Goal: Task Accomplishment & Management: Manage account settings

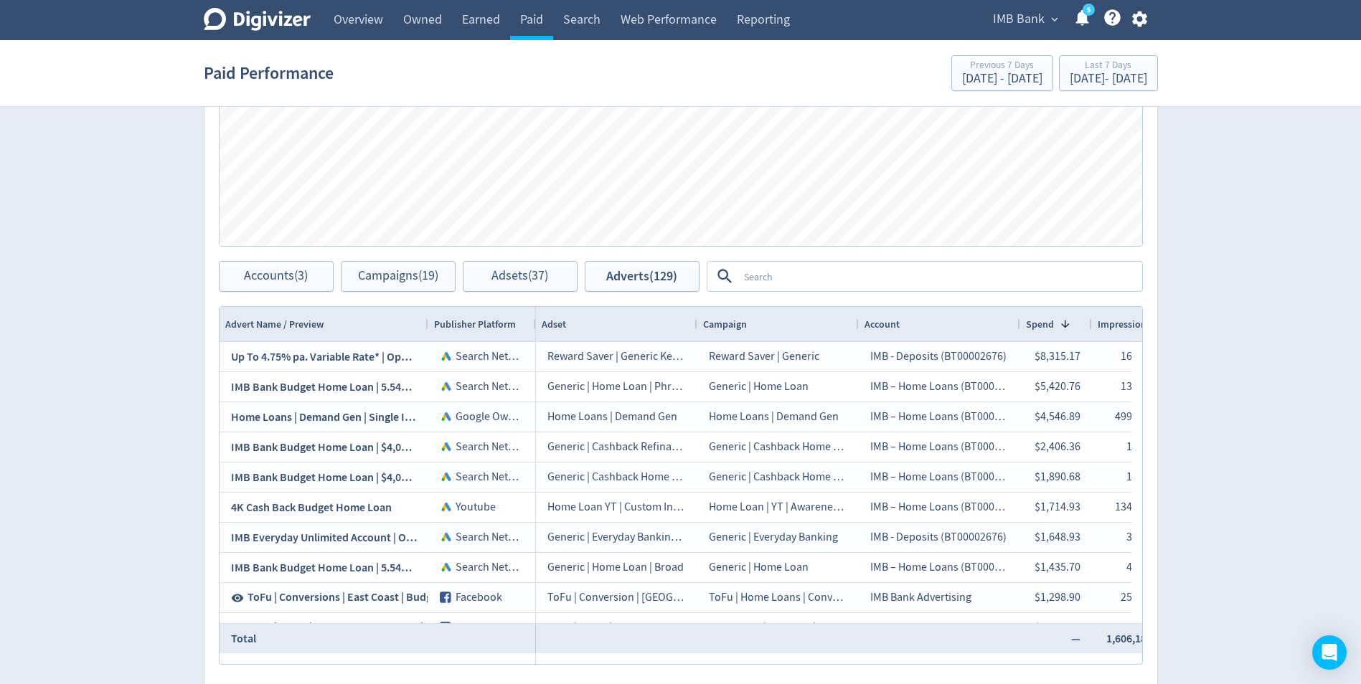
scroll to position [717, 0]
click at [268, 280] on span "Accounts (3)" at bounding box center [276, 276] width 64 height 14
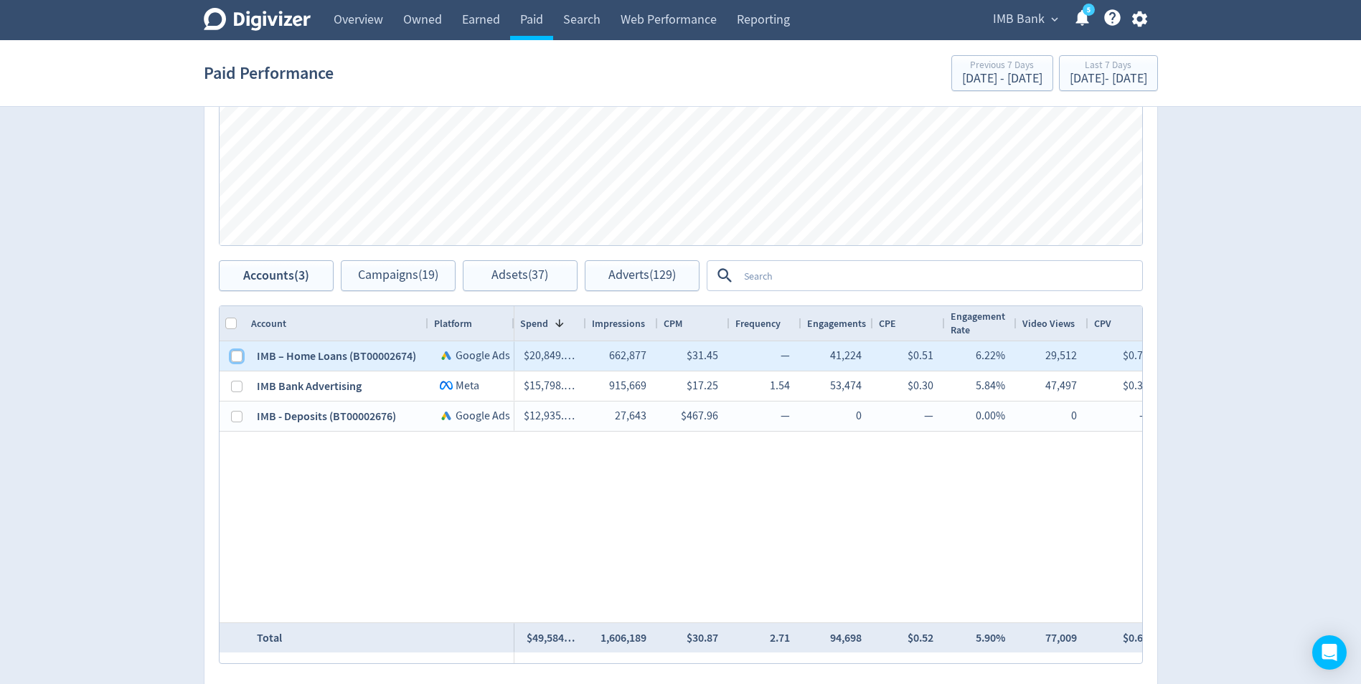
click at [237, 354] on input "Press Space to toggle row selection (unchecked)" at bounding box center [236, 356] width 11 height 11
checkbox input "true"
checkbox input "false"
click at [235, 414] on input "Press Space to toggle row selection (unchecked)" at bounding box center [236, 416] width 11 height 11
checkbox input "true"
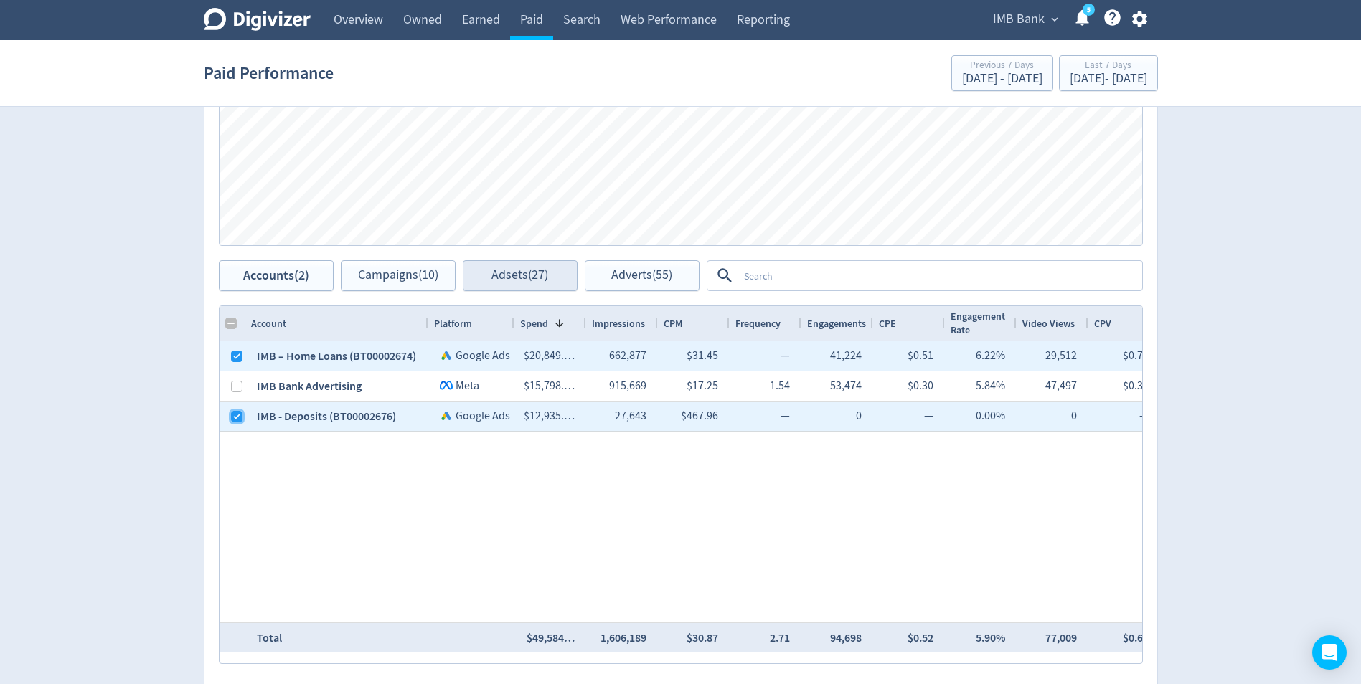
checkbox input "false"
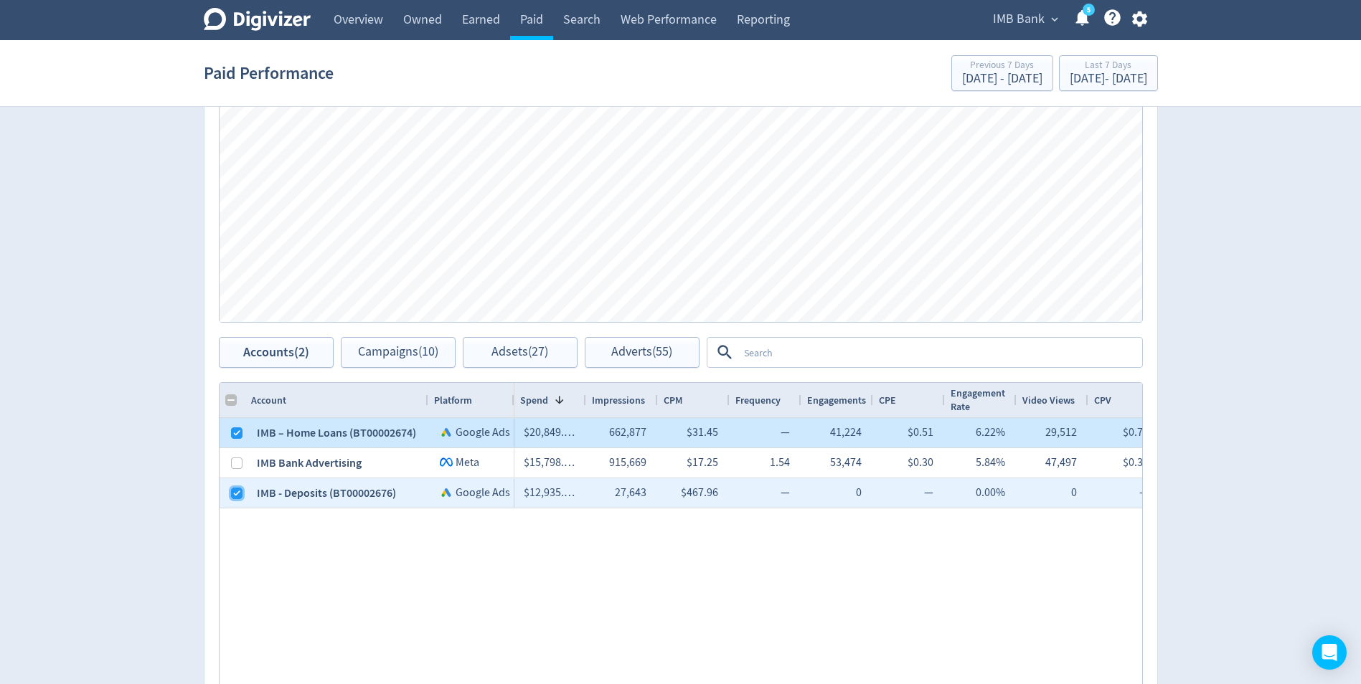
scroll to position [646, 0]
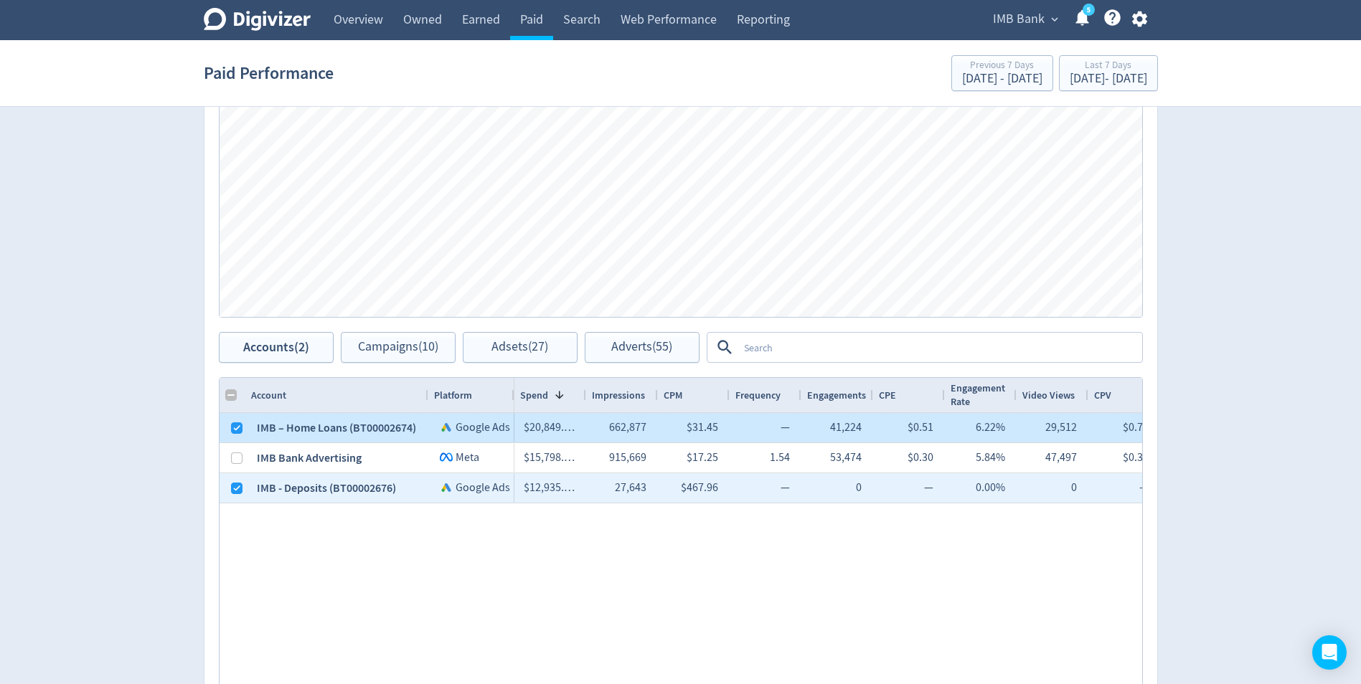
click at [237, 434] on div at bounding box center [236, 428] width 11 height 28
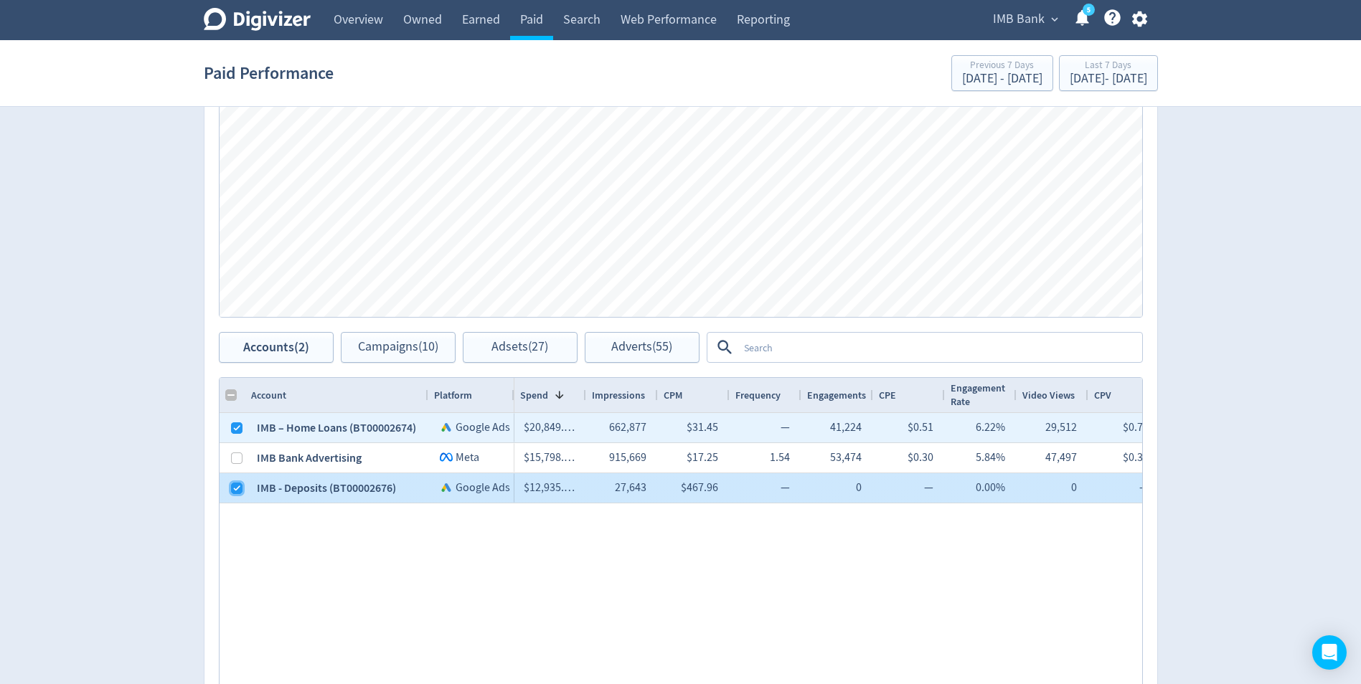
click at [235, 494] on input "Press Space to toggle row selection (checked)" at bounding box center [236, 488] width 11 height 11
checkbox input "false"
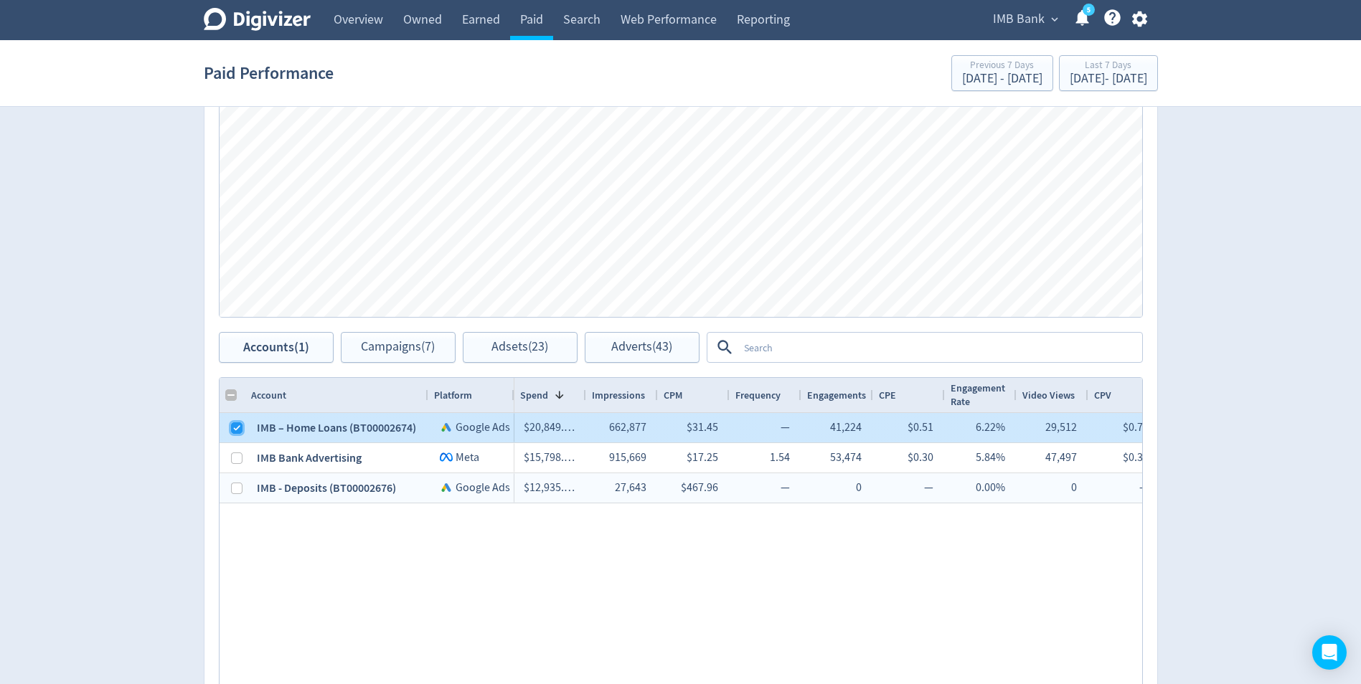
click at [235, 428] on input "Press Space to toggle row selection (checked)" at bounding box center [236, 428] width 11 height 11
checkbox input "false"
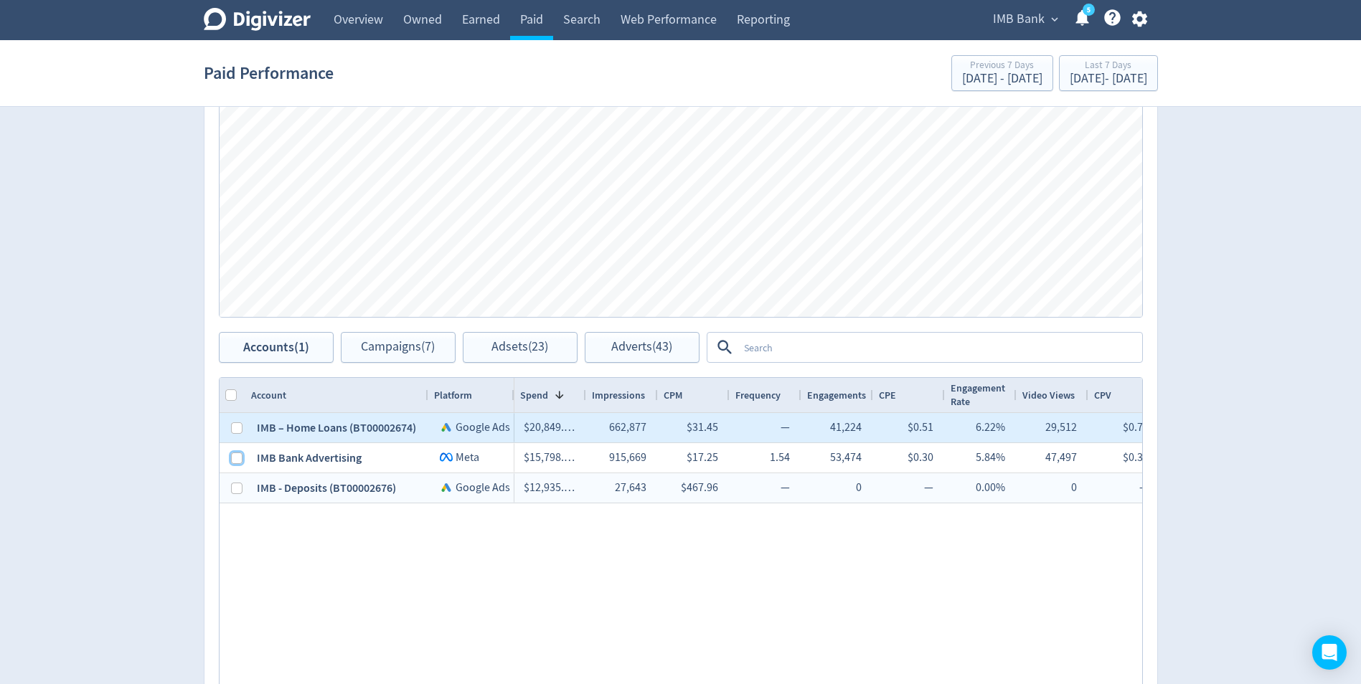
click at [235, 461] on input "Press Space to toggle row selection (unchecked)" at bounding box center [236, 458] width 11 height 11
checkbox input "true"
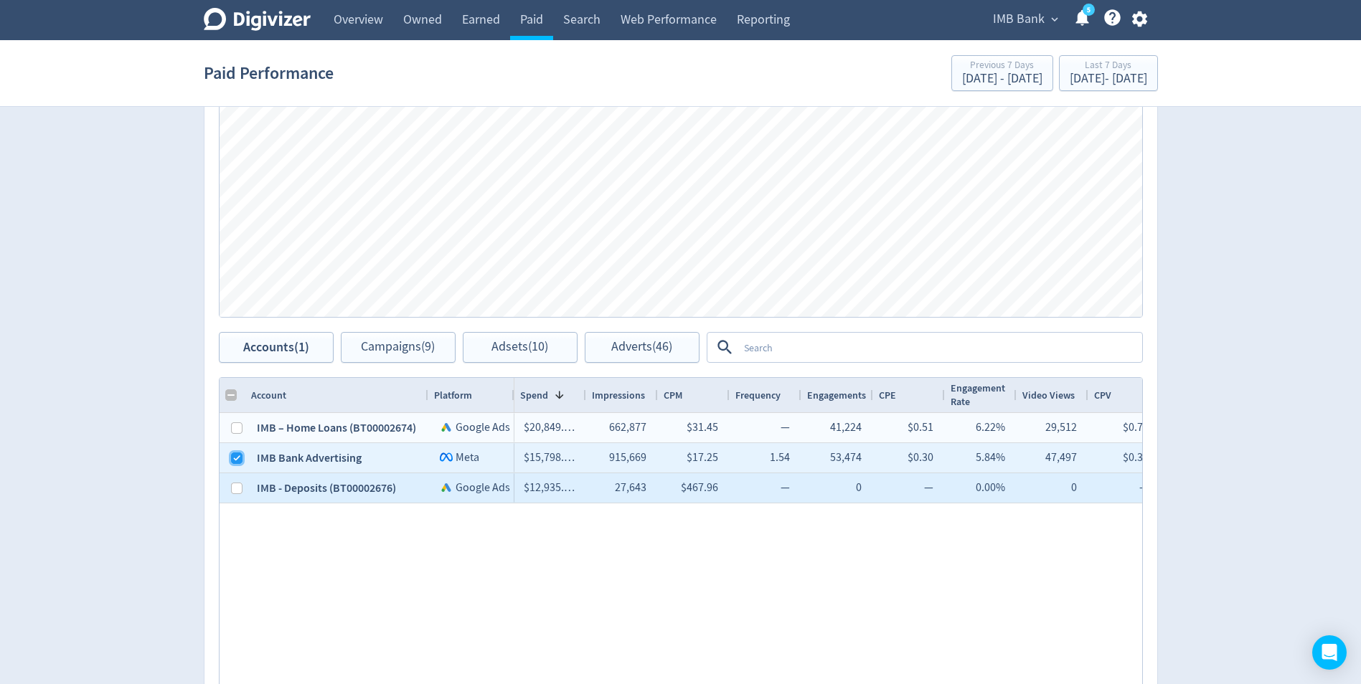
checkbox input "false"
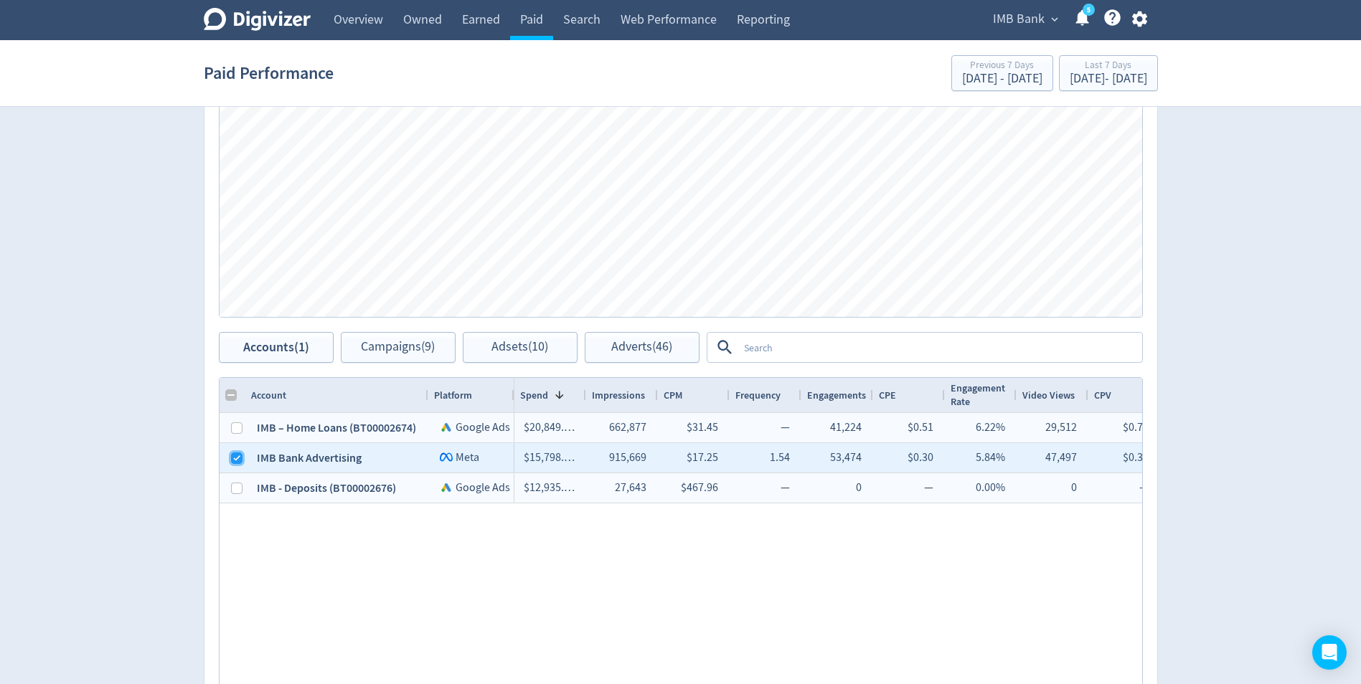
scroll to position [502, 0]
